Goal: Information Seeking & Learning: Learn about a topic

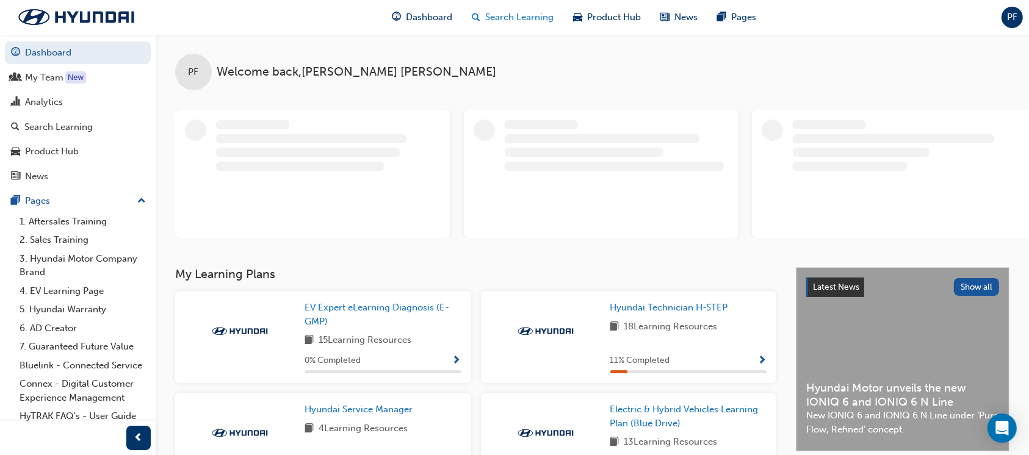
click at [528, 17] on span "Search Learning" at bounding box center [519, 17] width 68 height 14
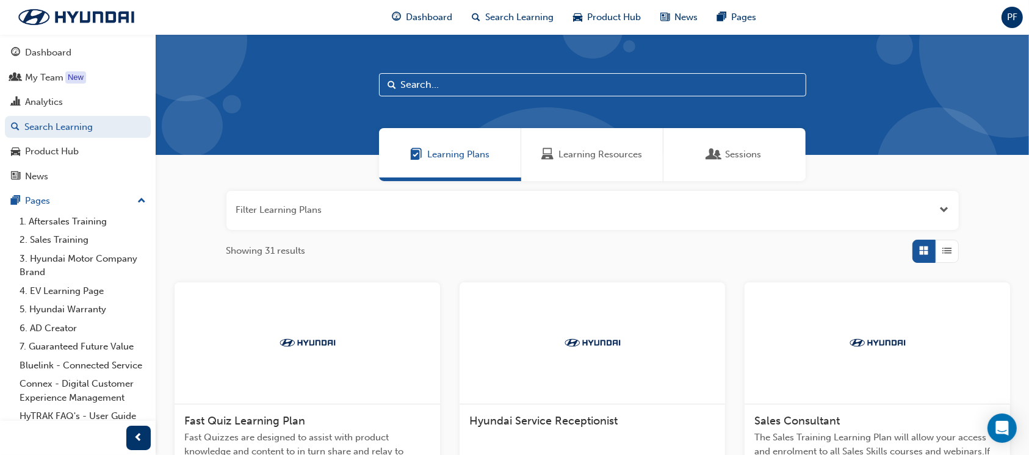
click at [601, 159] on span "Learning Resources" at bounding box center [601, 155] width 84 height 14
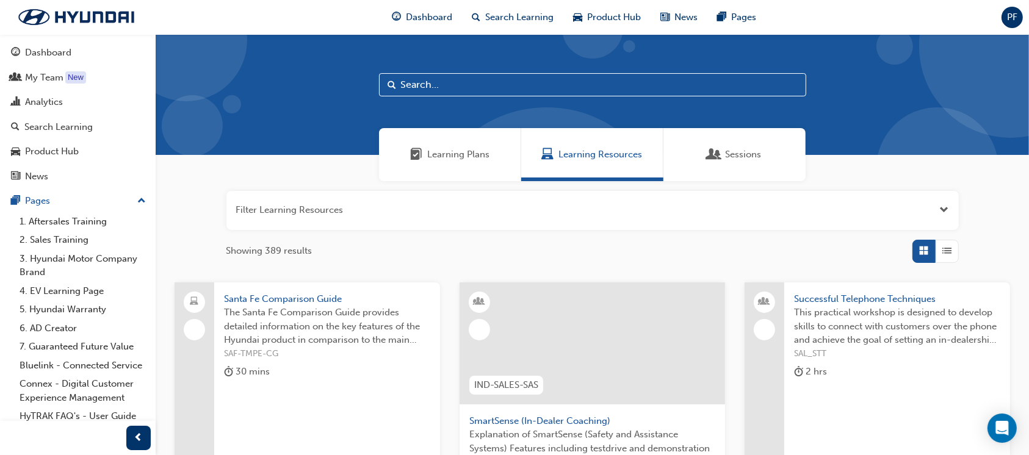
click at [406, 82] on input "text" at bounding box center [592, 84] width 427 height 23
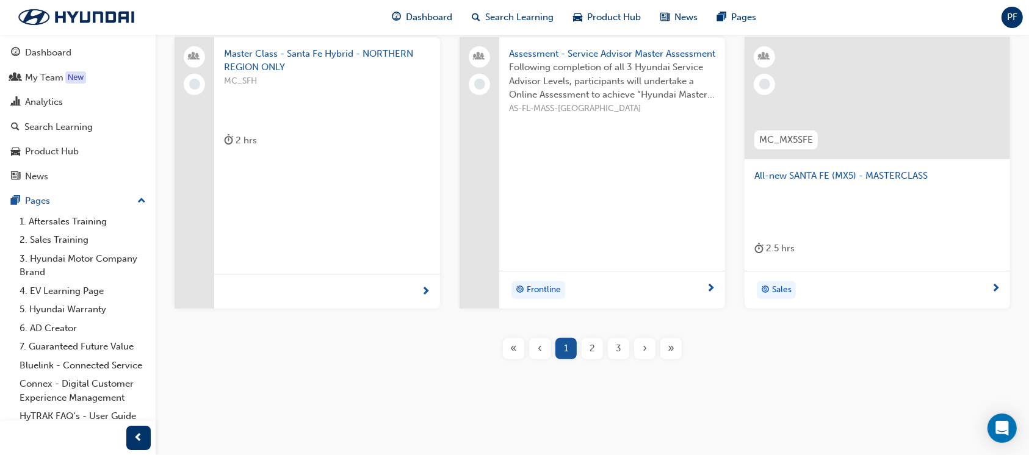
scroll to position [552, 0]
type input "master"
click at [600, 352] on div "2" at bounding box center [591, 346] width 21 height 21
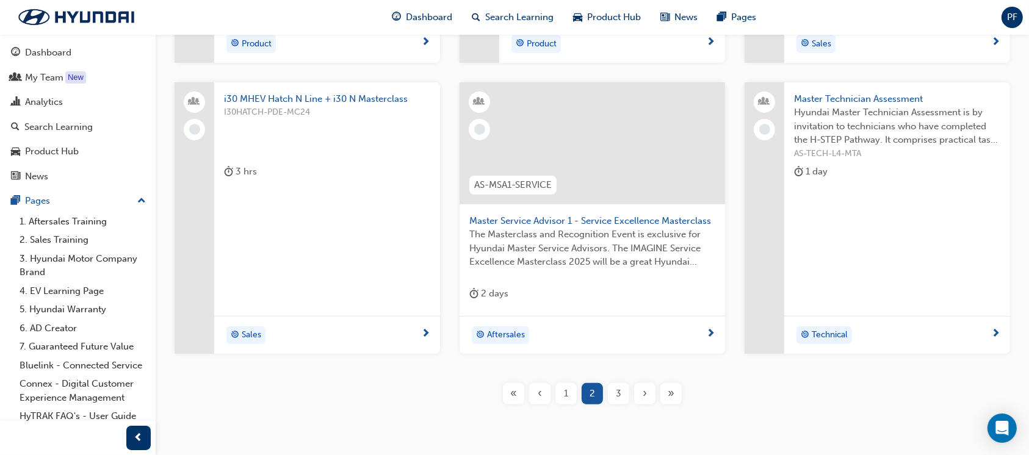
scroll to position [430, 0]
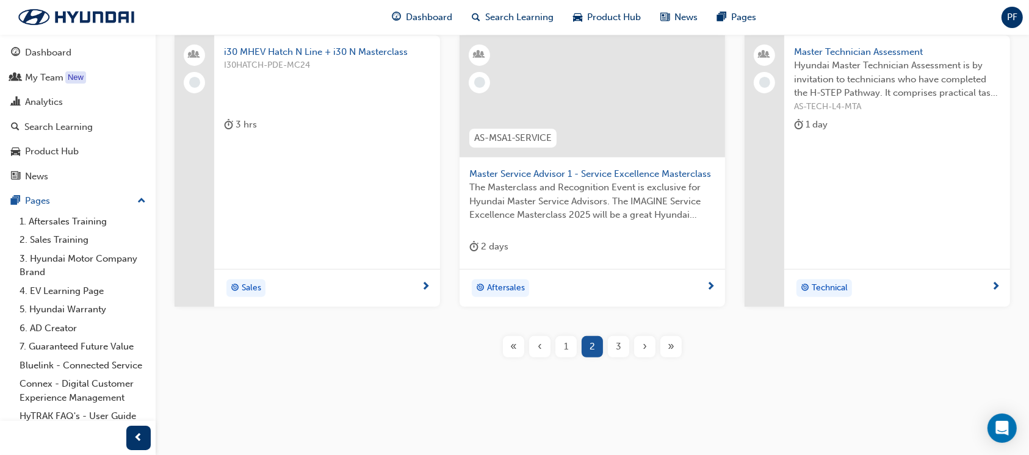
click at [624, 342] on div "3" at bounding box center [618, 346] width 21 height 21
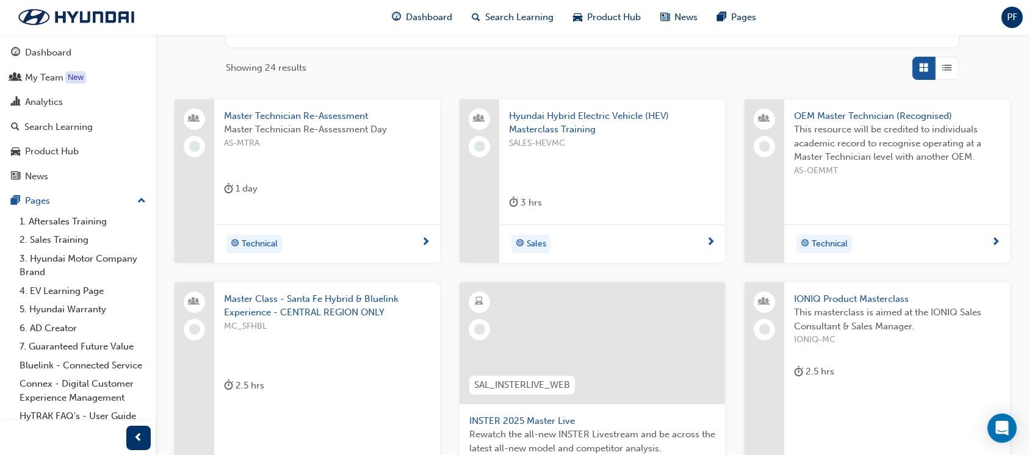
scroll to position [406, 0]
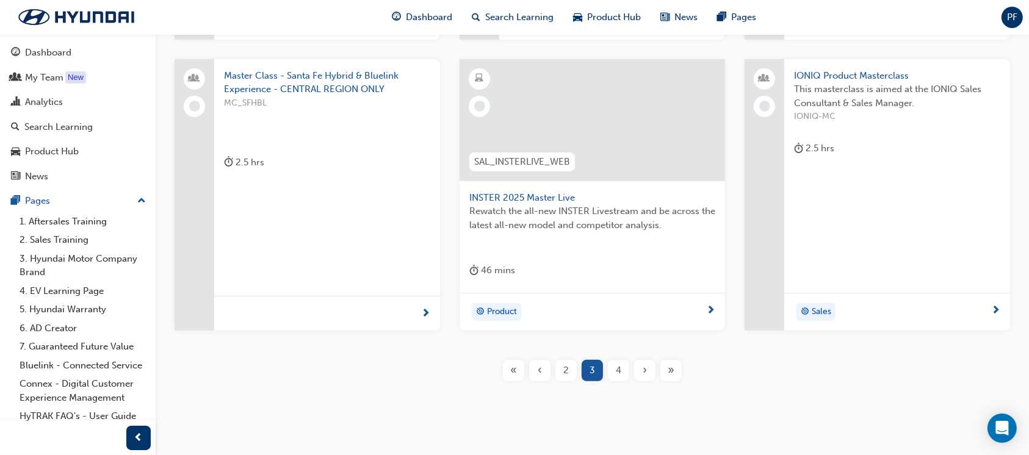
click at [617, 367] on span "4" at bounding box center [618, 371] width 5 height 14
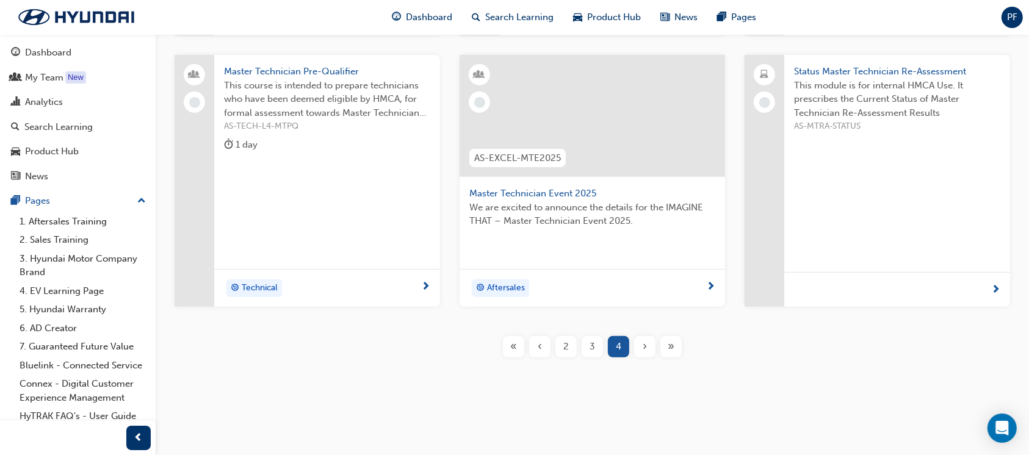
click at [544, 197] on span "Master Technician Event 2025" at bounding box center [592, 194] width 246 height 14
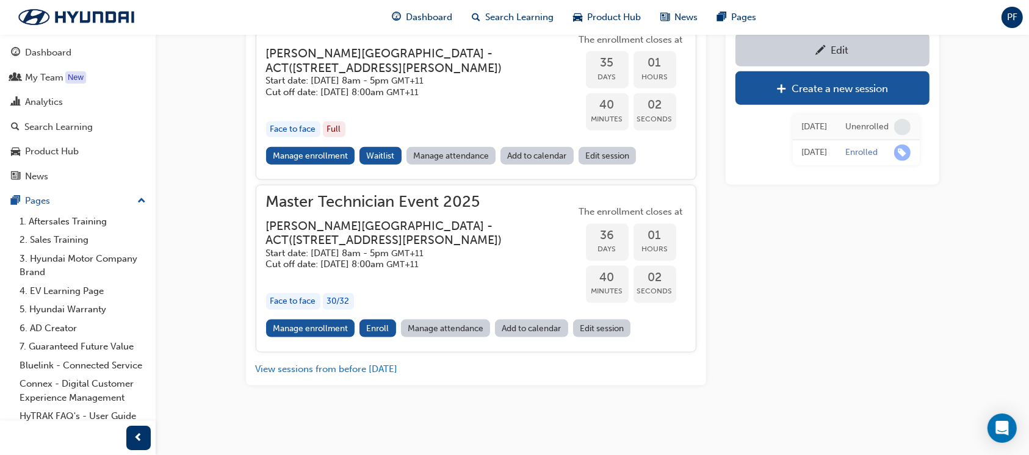
scroll to position [1728, 0]
